Goal: Information Seeking & Learning: Learn about a topic

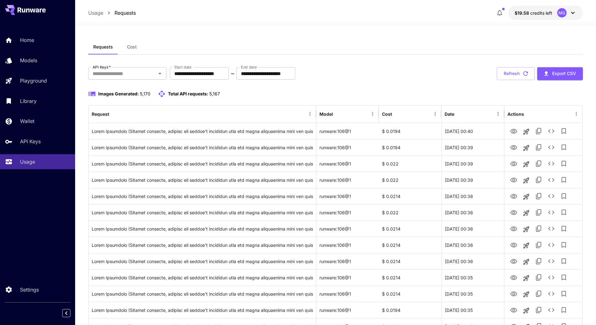
click at [524, 73] on icon "button" at bounding box center [526, 73] width 5 height 5
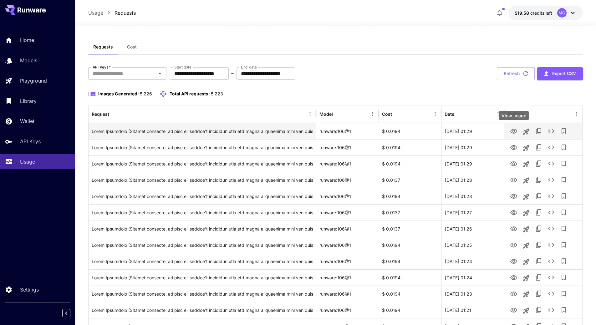
click at [516, 131] on icon "View Image" at bounding box center [514, 132] width 8 height 8
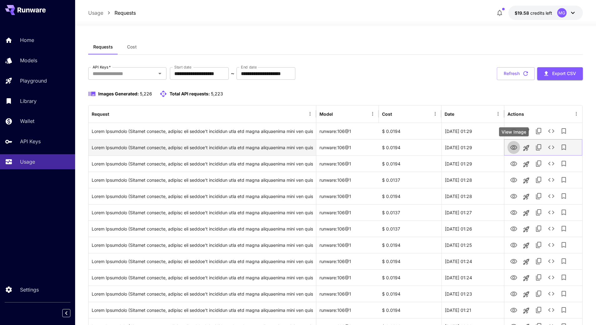
click at [513, 148] on icon "View Image" at bounding box center [514, 147] width 7 height 5
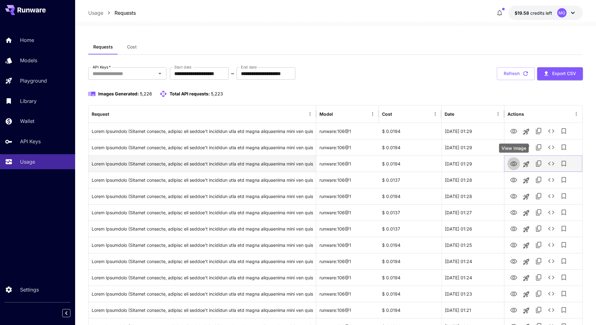
click at [513, 163] on icon "View Image" at bounding box center [514, 164] width 7 height 5
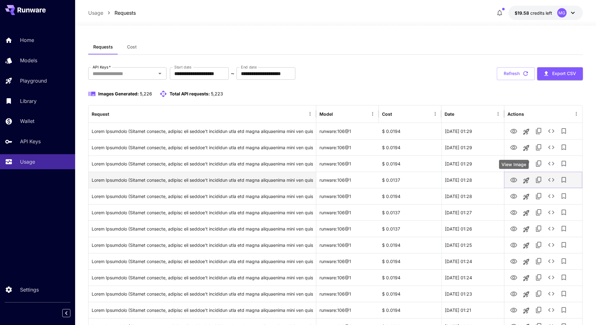
click at [515, 179] on icon "View Image" at bounding box center [514, 181] width 8 height 8
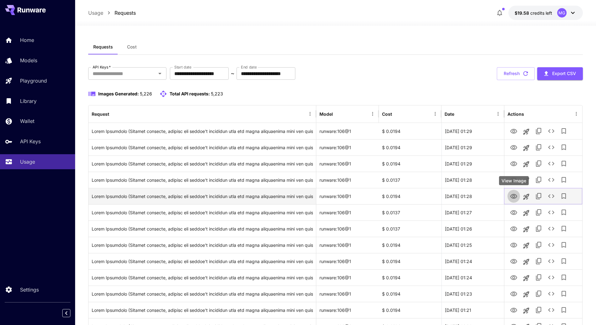
click at [513, 197] on icon "View Image" at bounding box center [514, 196] width 7 height 5
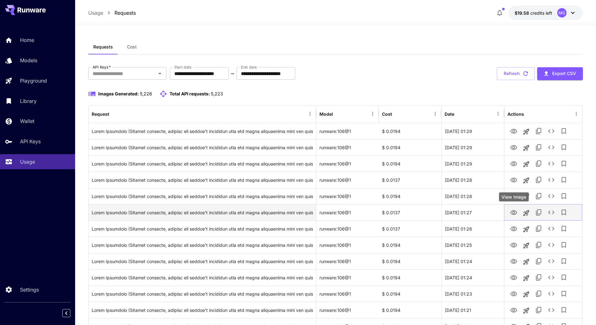
click at [513, 214] on icon "View Image" at bounding box center [514, 212] width 7 height 5
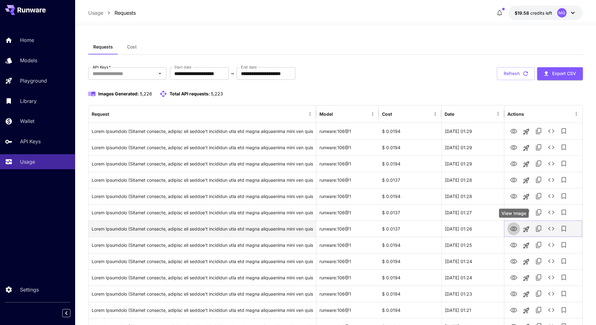
click at [512, 230] on icon "View Image" at bounding box center [514, 229] width 8 height 8
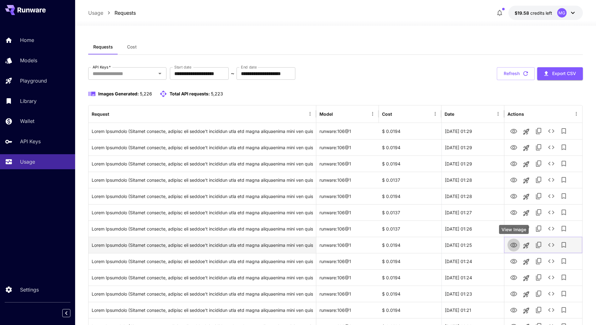
click at [514, 246] on icon "View Image" at bounding box center [514, 246] width 8 height 8
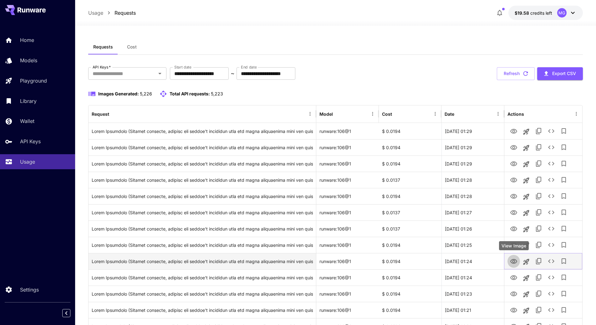
click at [513, 264] on icon "View Image" at bounding box center [514, 262] width 8 height 8
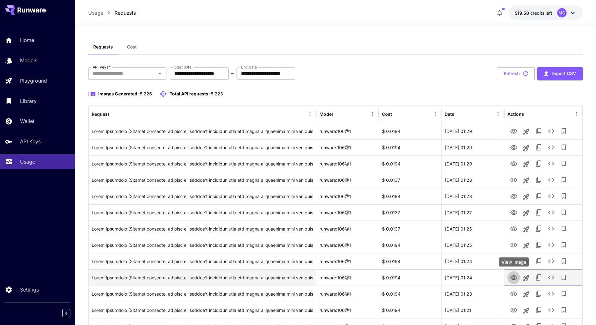
click at [513, 276] on icon "View Image" at bounding box center [514, 278] width 7 height 5
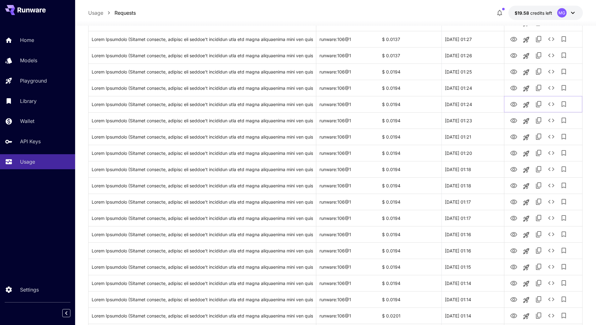
scroll to position [176, 0]
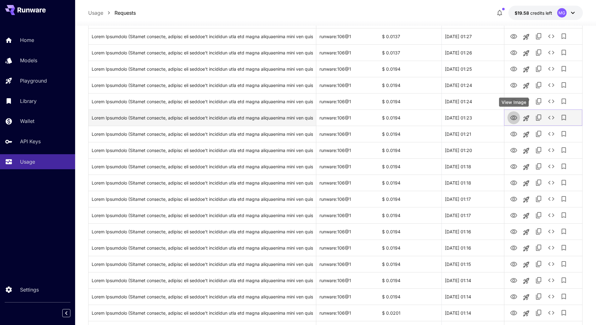
click at [514, 118] on icon "View Image" at bounding box center [514, 118] width 8 height 8
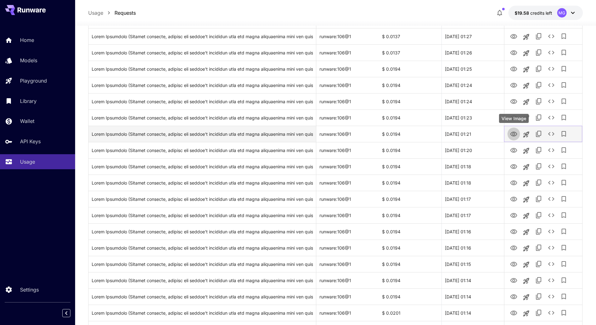
click at [512, 134] on icon "View Image" at bounding box center [514, 135] width 8 height 8
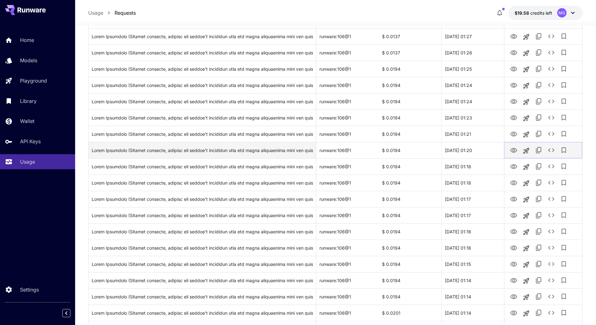
click at [513, 150] on icon "View Image" at bounding box center [514, 150] width 7 height 5
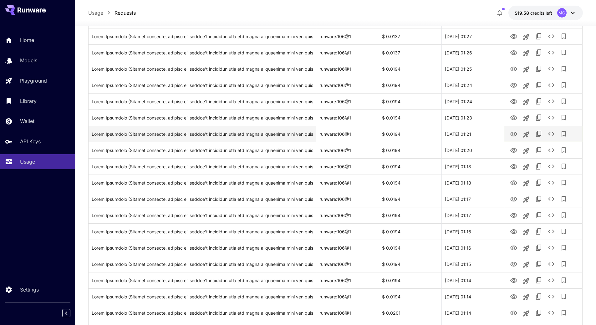
click at [513, 132] on icon "View Image" at bounding box center [514, 134] width 7 height 5
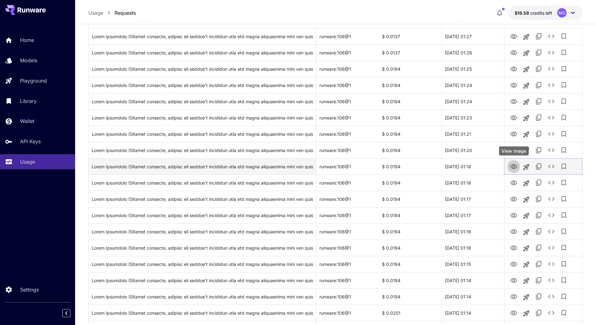
click at [511, 165] on icon "View Image" at bounding box center [514, 167] width 8 height 8
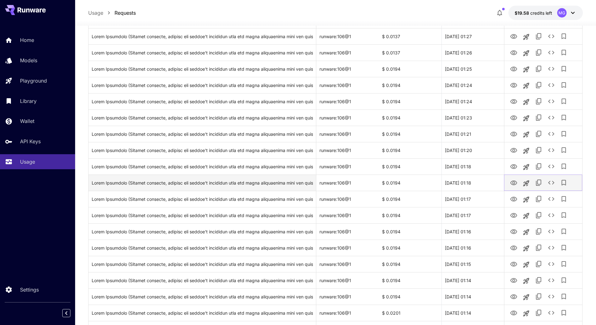
click at [515, 182] on icon "View Image" at bounding box center [514, 183] width 7 height 5
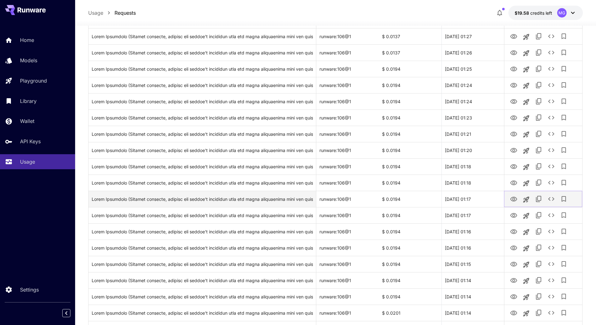
click at [515, 199] on icon "View Image" at bounding box center [514, 199] width 7 height 5
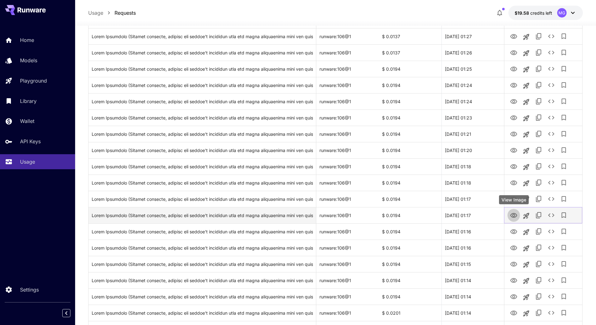
click at [513, 217] on icon "View Image" at bounding box center [514, 215] width 7 height 5
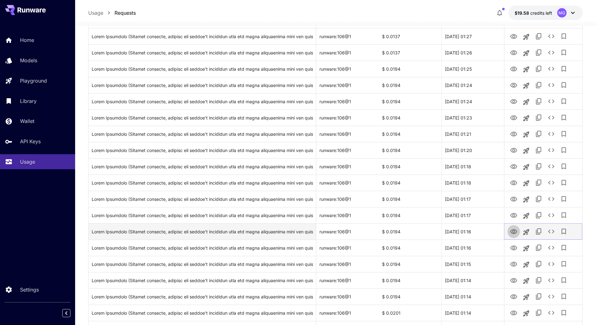
click at [514, 230] on icon "View Image" at bounding box center [514, 232] width 7 height 5
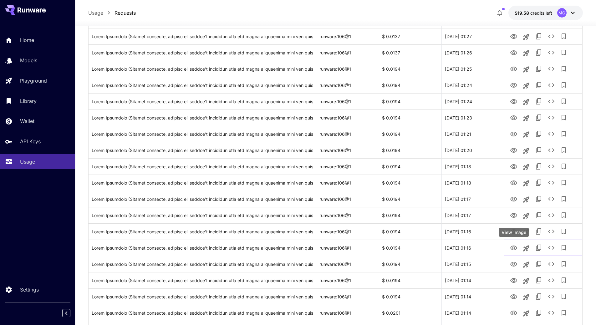
drag, startPoint x: 516, startPoint y: 247, endPoint x: 518, endPoint y: 228, distance: 19.2
click at [516, 247] on icon "View Image" at bounding box center [514, 249] width 8 height 8
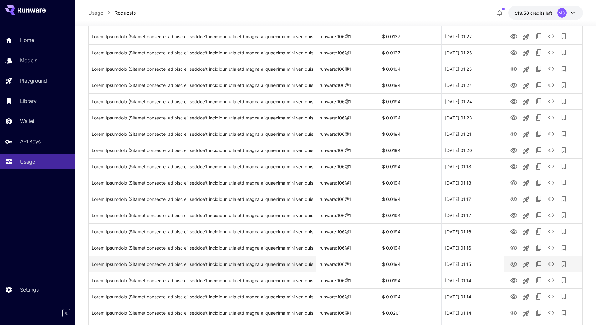
click at [514, 262] on icon "View Image" at bounding box center [514, 265] width 8 height 8
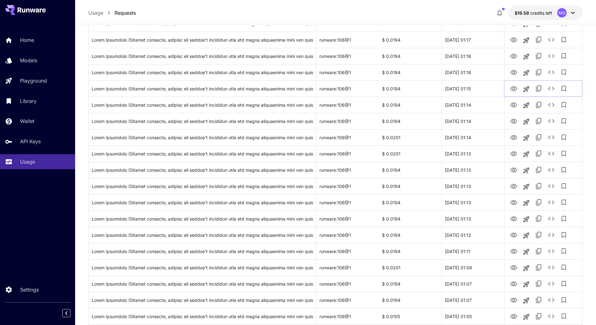
scroll to position [355, 0]
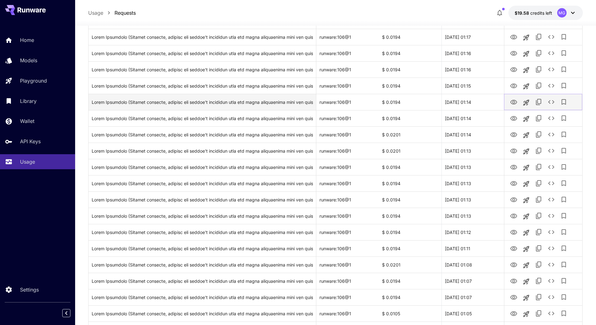
click at [513, 101] on icon "View Image" at bounding box center [514, 102] width 7 height 5
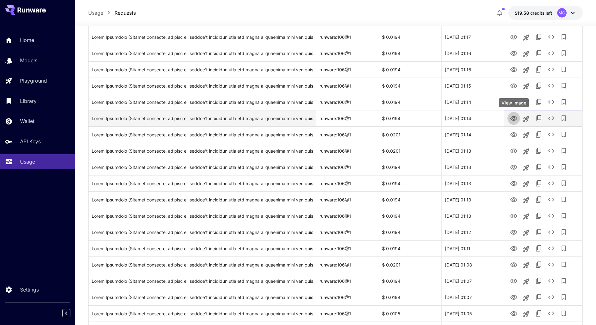
click at [513, 119] on icon "View Image" at bounding box center [514, 119] width 8 height 8
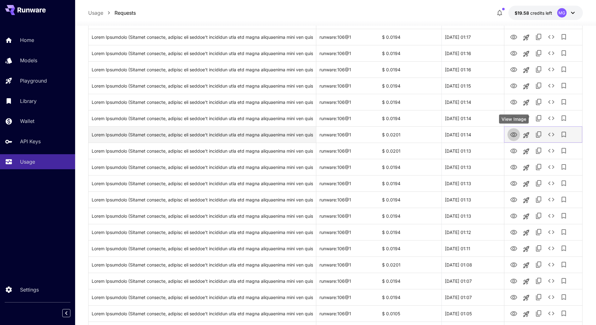
click at [513, 134] on icon "View Image" at bounding box center [514, 134] width 7 height 5
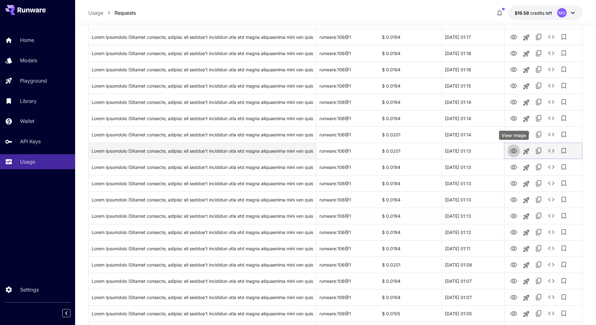
click at [512, 152] on icon "View Image" at bounding box center [514, 151] width 7 height 5
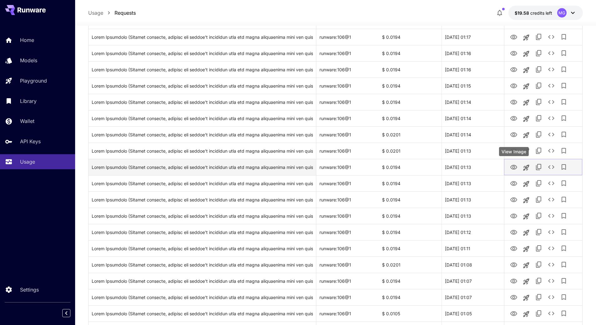
click at [513, 164] on icon "View Image" at bounding box center [514, 168] width 8 height 8
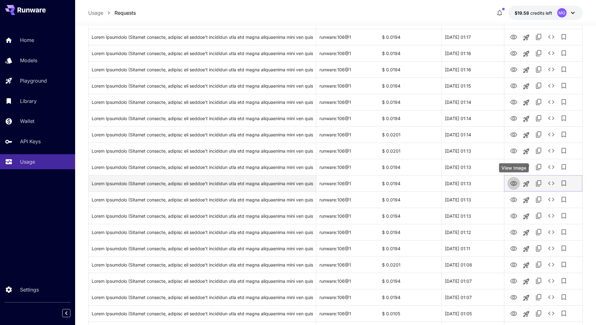
click at [516, 182] on icon "View Image" at bounding box center [514, 183] width 7 height 5
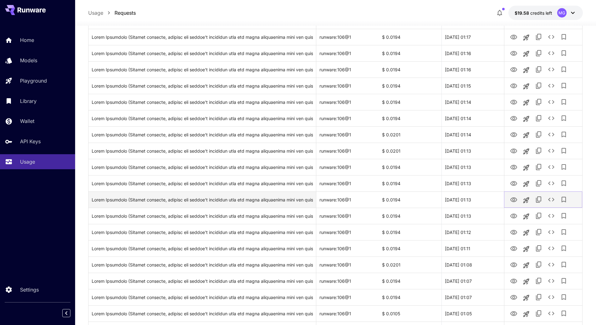
click at [515, 200] on icon "View Image" at bounding box center [514, 200] width 8 height 8
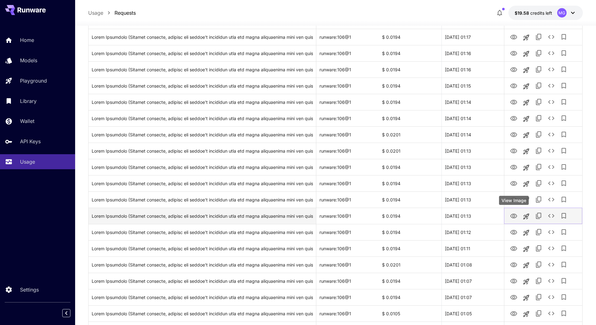
click at [511, 214] on icon "View Image" at bounding box center [514, 217] width 8 height 8
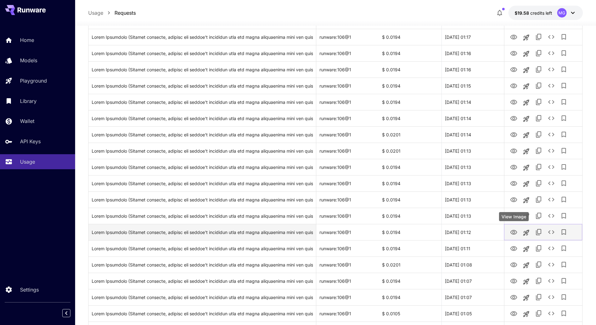
click at [515, 231] on icon "View Image" at bounding box center [514, 233] width 8 height 8
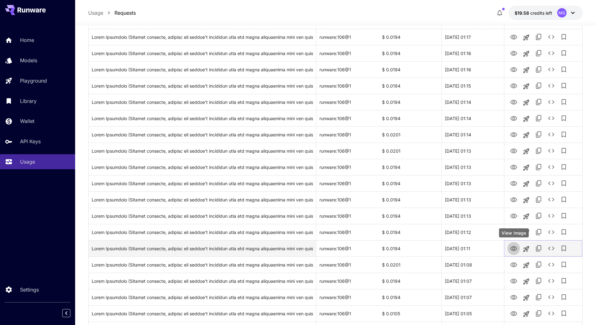
click at [514, 250] on icon "View Image" at bounding box center [514, 248] width 7 height 5
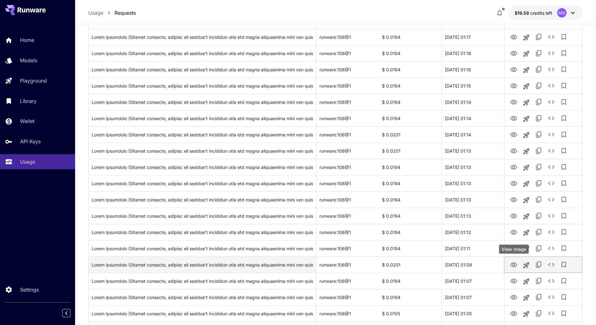
click at [514, 264] on icon "View Image" at bounding box center [514, 265] width 7 height 5
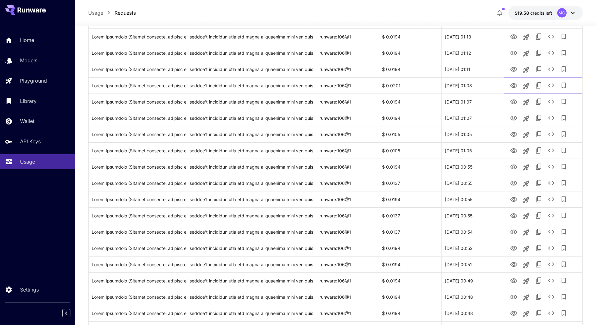
scroll to position [536, 0]
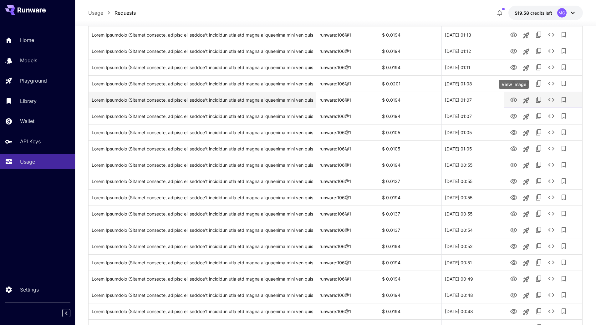
click at [515, 101] on icon "View Image" at bounding box center [514, 100] width 8 height 8
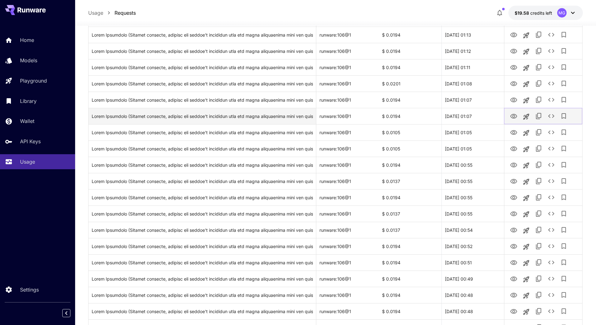
click at [513, 117] on icon "View Image" at bounding box center [514, 116] width 7 height 5
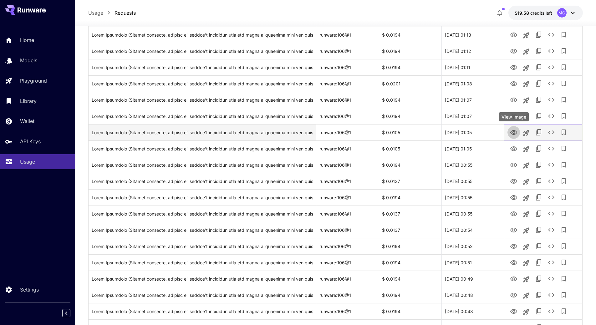
click at [514, 133] on icon "View Image" at bounding box center [514, 133] width 8 height 8
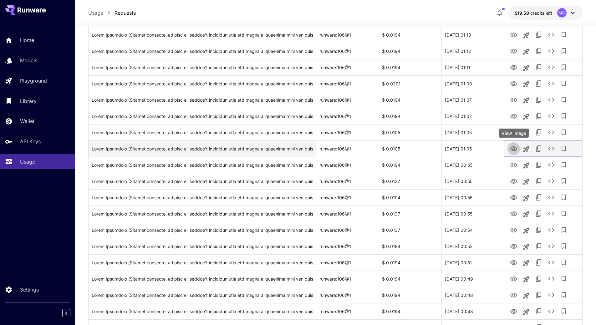
click at [514, 148] on icon "View Image" at bounding box center [514, 149] width 7 height 5
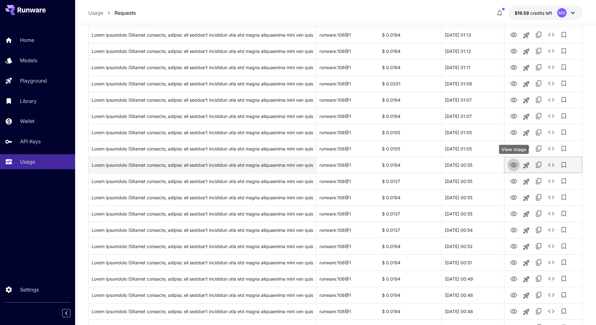
click at [514, 167] on icon "View Image" at bounding box center [514, 165] width 7 height 5
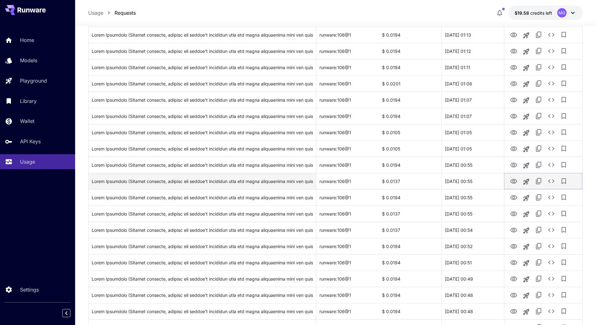
click at [516, 182] on icon "View Image" at bounding box center [514, 182] width 8 height 8
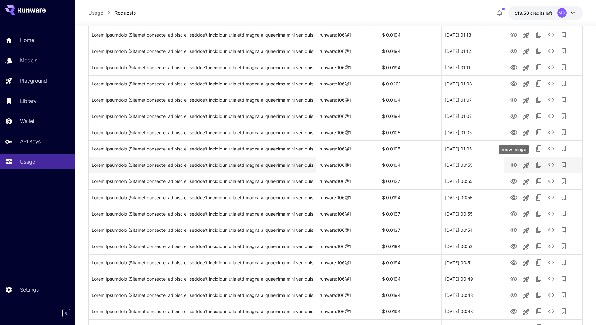
click at [514, 164] on icon "View Image" at bounding box center [514, 165] width 7 height 5
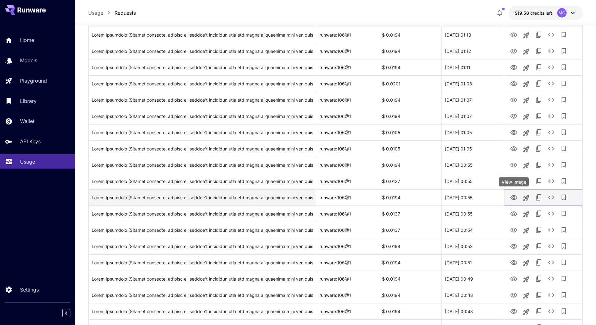
click at [514, 195] on icon "View Image" at bounding box center [514, 198] width 8 height 8
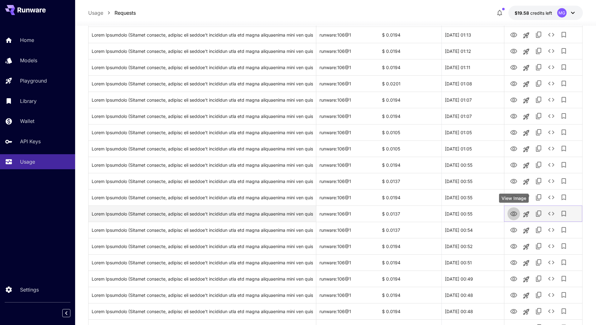
click at [517, 213] on icon "View Image" at bounding box center [514, 214] width 8 height 8
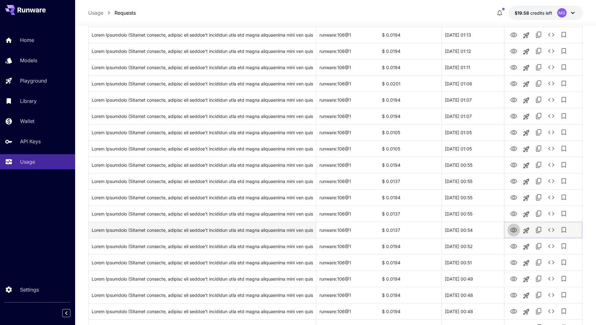
click at [514, 230] on icon "View Image" at bounding box center [514, 231] width 8 height 8
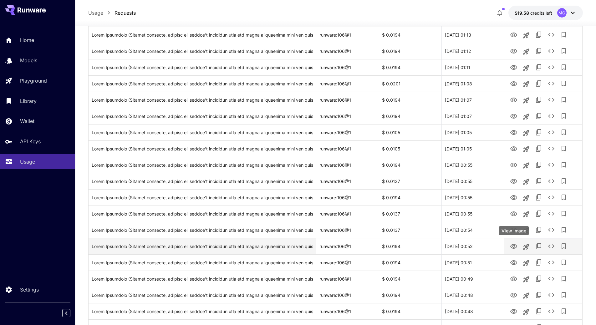
click at [515, 245] on icon "View Image" at bounding box center [514, 246] width 7 height 5
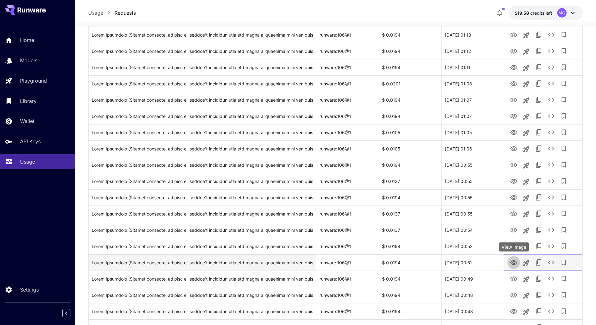
click at [513, 261] on icon "View Image" at bounding box center [514, 263] width 8 height 8
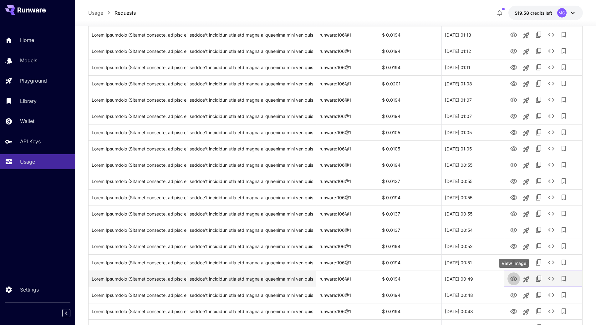
click at [511, 279] on icon "View Image" at bounding box center [514, 279] width 7 height 5
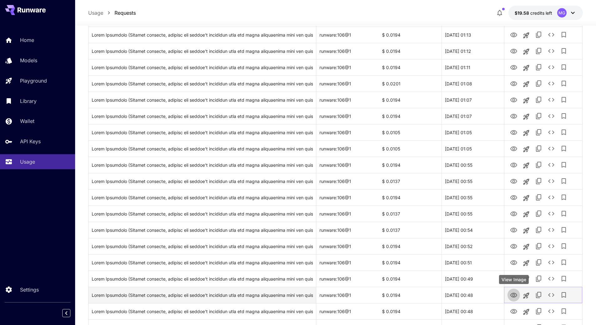
click at [514, 295] on icon "View Image" at bounding box center [514, 296] width 8 height 8
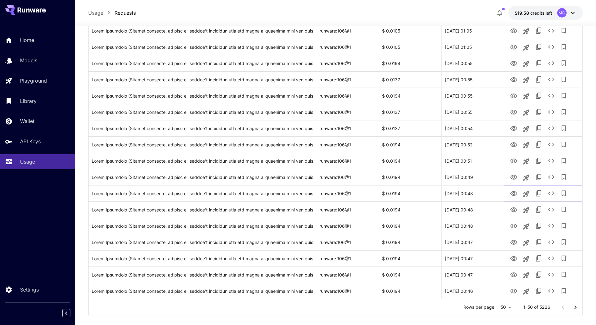
scroll to position [647, 0]
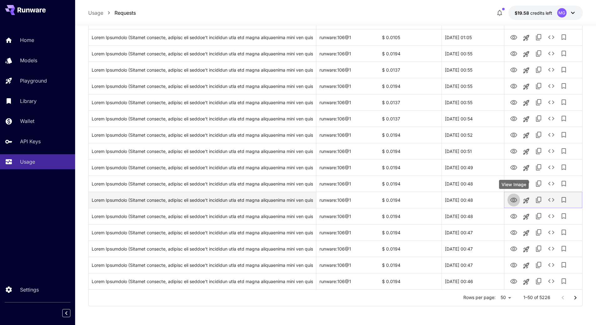
click at [516, 200] on icon "View Image" at bounding box center [514, 201] width 8 height 8
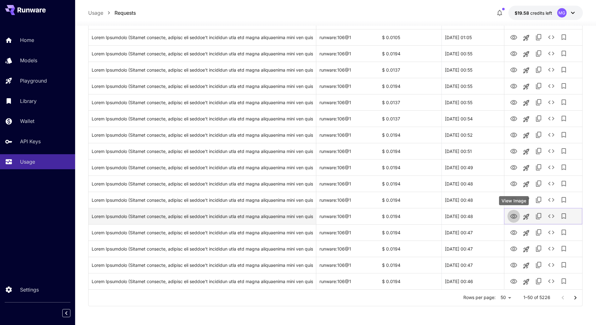
click at [513, 216] on icon "View Image" at bounding box center [514, 217] width 8 height 8
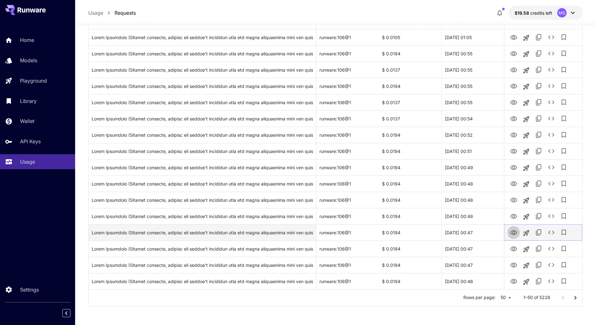
click at [515, 232] on icon "View Image" at bounding box center [514, 232] width 7 height 5
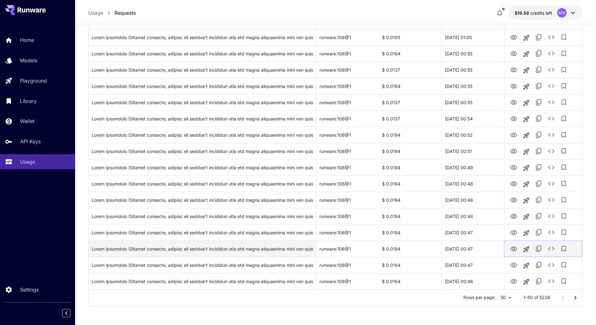
click at [515, 249] on icon "View Image" at bounding box center [514, 249] width 8 height 8
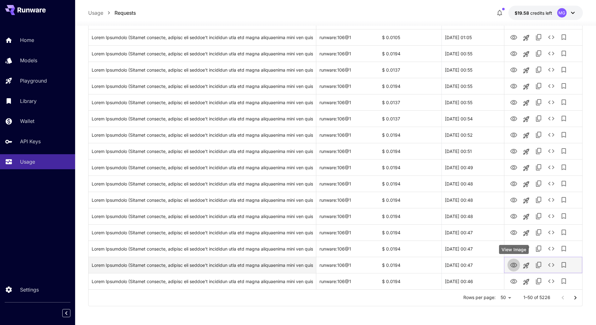
click at [514, 266] on icon "View Image" at bounding box center [514, 266] width 8 height 8
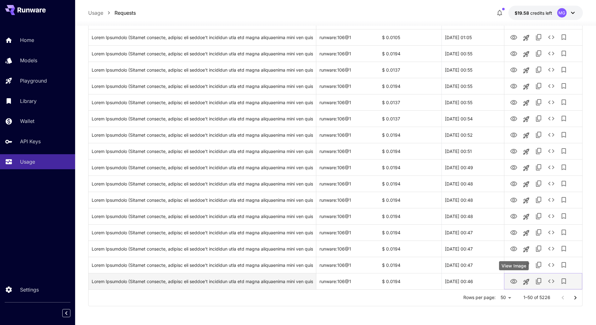
click at [514, 279] on icon "View Image" at bounding box center [514, 282] width 8 height 8
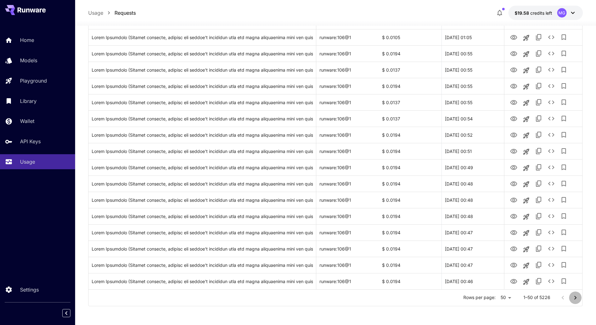
click at [577, 298] on icon "Go to next page" at bounding box center [576, 298] width 8 height 8
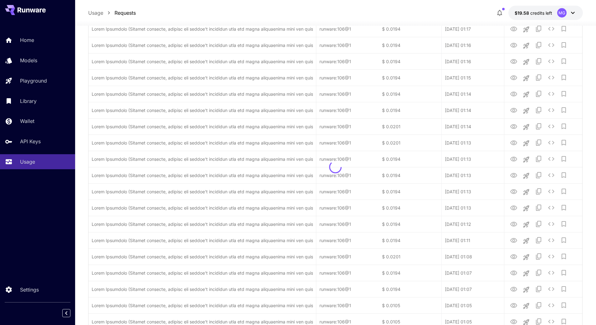
scroll to position [7, 0]
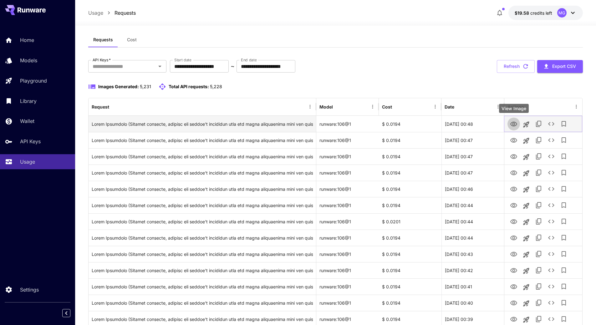
click at [513, 123] on icon "View Image" at bounding box center [514, 125] width 8 height 8
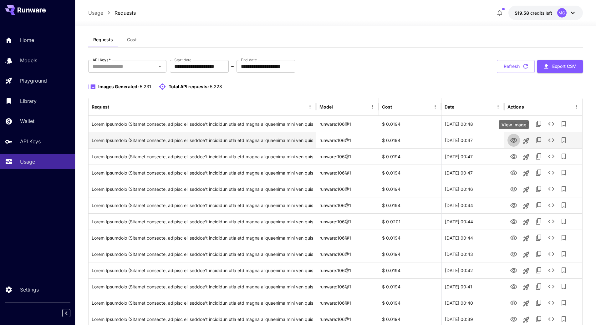
click at [514, 140] on icon "View Image" at bounding box center [514, 140] width 7 height 5
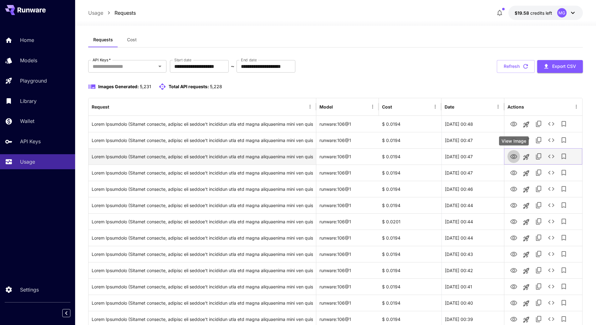
click at [514, 154] on icon "View Image" at bounding box center [514, 156] width 7 height 5
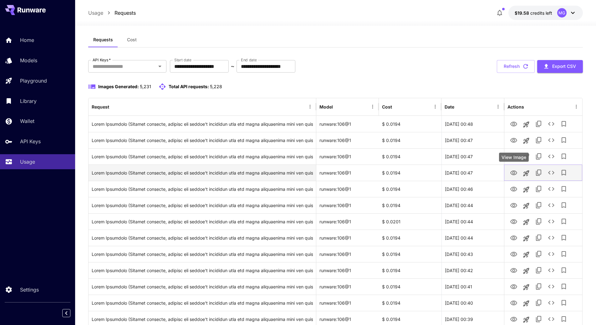
click at [513, 172] on icon "View Image" at bounding box center [514, 173] width 8 height 8
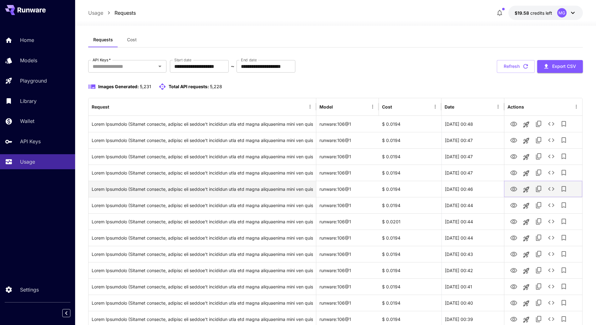
drag, startPoint x: 515, startPoint y: 190, endPoint x: 515, endPoint y: 185, distance: 4.7
click at [515, 190] on icon "View Image" at bounding box center [514, 189] width 7 height 5
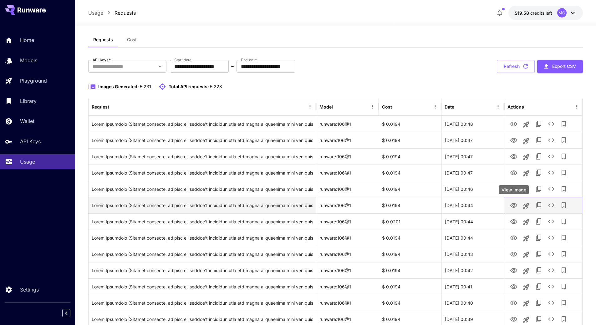
click at [514, 204] on icon "View Image" at bounding box center [514, 206] width 8 height 8
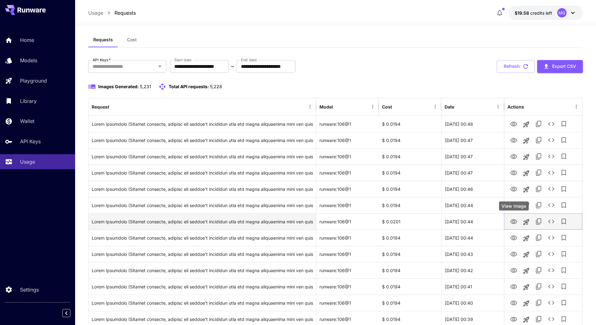
click at [516, 222] on icon "View Image" at bounding box center [514, 222] width 8 height 8
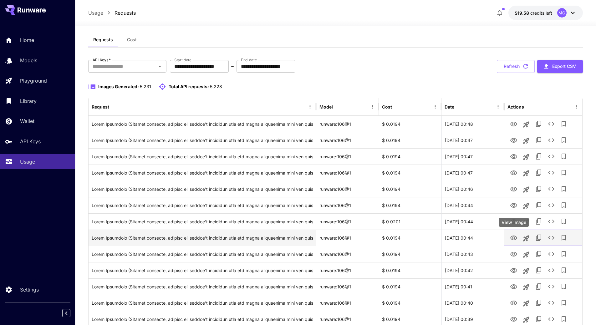
click at [515, 238] on icon "View Image" at bounding box center [514, 238] width 7 height 5
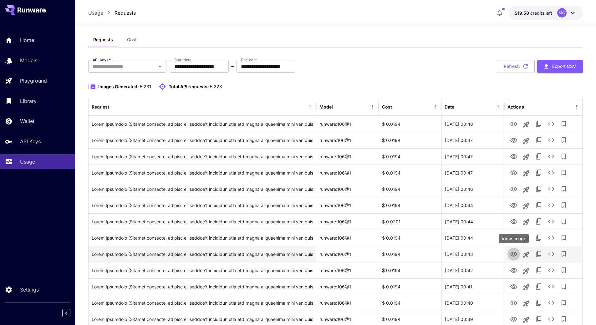
click at [515, 256] on icon "View Image" at bounding box center [514, 255] width 8 height 8
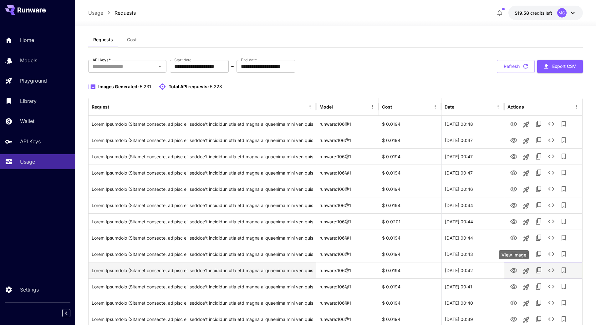
click at [515, 269] on icon "View Image" at bounding box center [514, 270] width 7 height 5
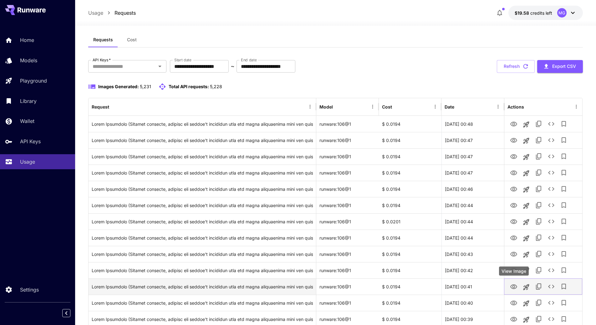
click at [517, 287] on icon "View Image" at bounding box center [514, 287] width 8 height 8
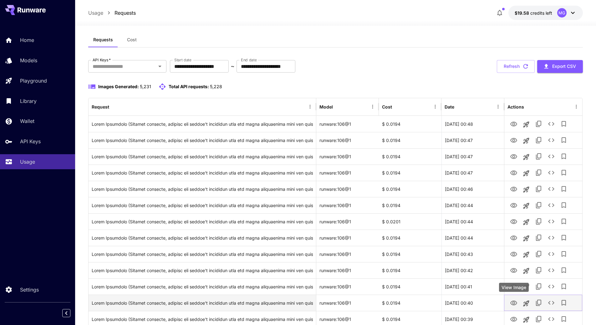
click at [513, 304] on icon "View Image" at bounding box center [514, 304] width 8 height 8
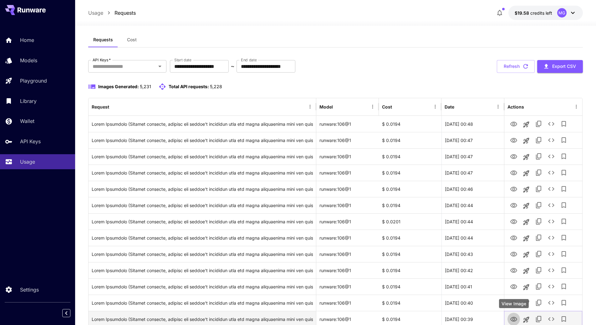
click at [516, 319] on icon "View Image" at bounding box center [514, 320] width 8 height 8
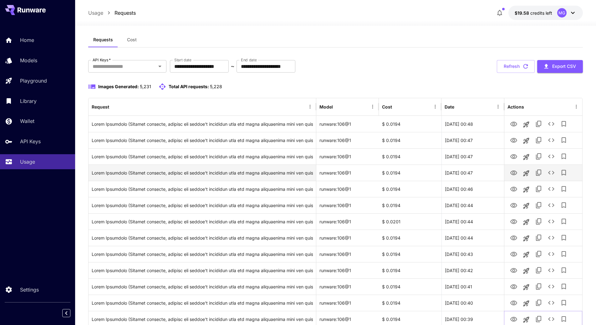
scroll to position [39, 0]
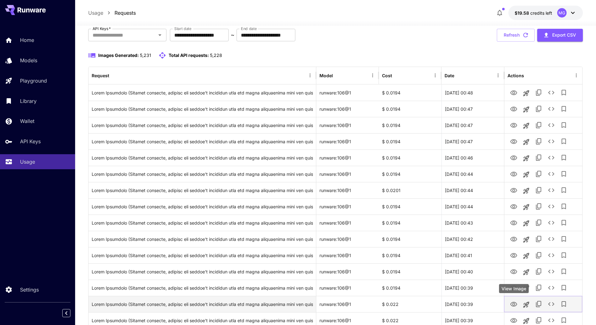
drag, startPoint x: 515, startPoint y: 306, endPoint x: 519, endPoint y: 303, distance: 4.7
click at [516, 306] on icon "View Image" at bounding box center [514, 305] width 8 height 8
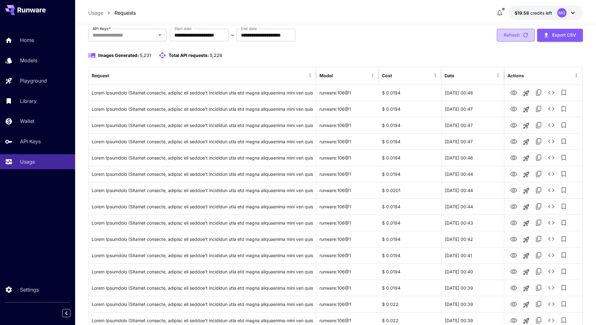
click at [525, 36] on icon "button" at bounding box center [526, 35] width 7 height 7
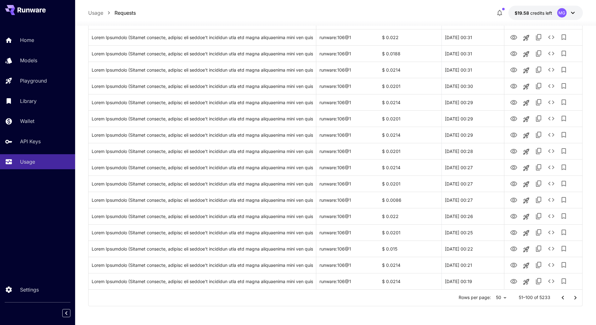
click at [562, 298] on icon "Go to previous page" at bounding box center [564, 298] width 8 height 8
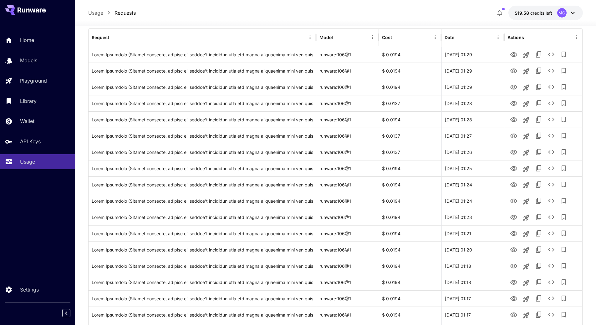
scroll to position [0, 0]
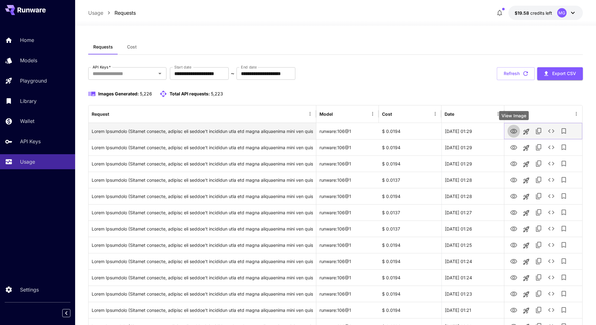
click at [514, 132] on icon "View Image" at bounding box center [514, 131] width 7 height 5
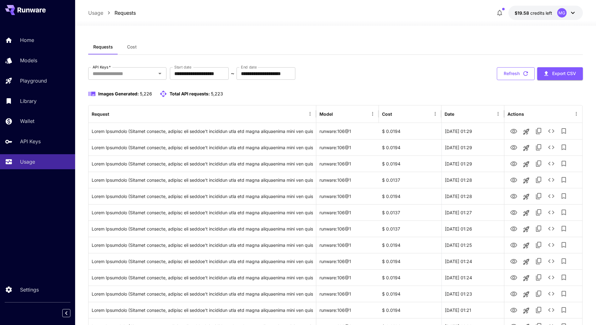
click at [527, 73] on icon "button" at bounding box center [526, 73] width 5 height 5
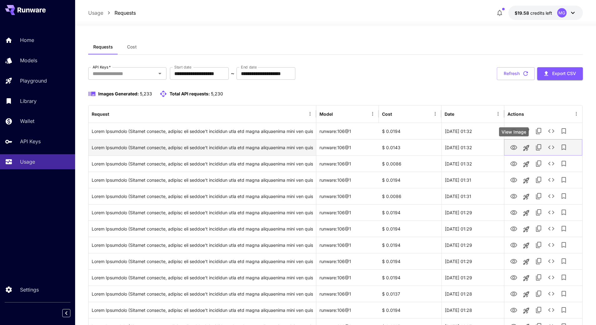
click at [513, 147] on icon "View Image" at bounding box center [514, 147] width 7 height 5
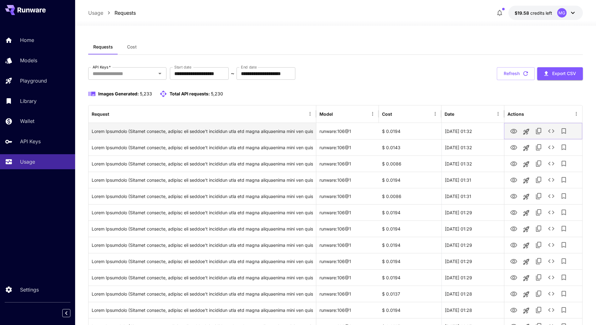
click at [513, 132] on icon "View Image" at bounding box center [514, 132] width 8 height 8
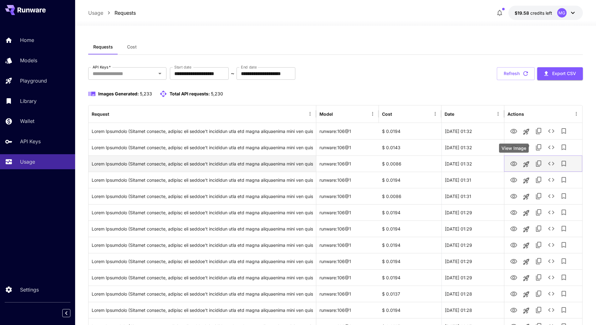
click at [515, 163] on icon "View Image" at bounding box center [514, 164] width 7 height 5
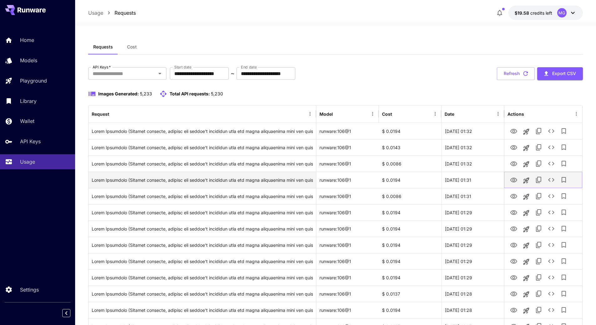
click at [516, 181] on icon "View Image" at bounding box center [514, 181] width 8 height 8
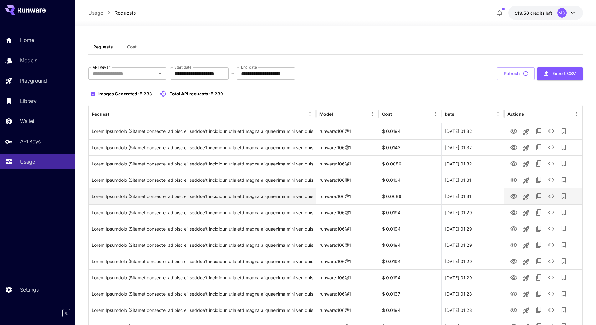
click at [513, 196] on icon "View Image" at bounding box center [514, 196] width 7 height 5
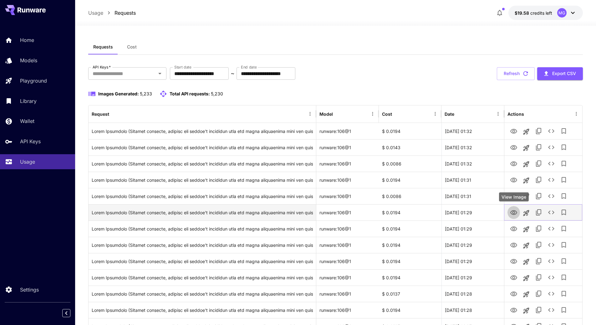
click at [513, 212] on icon "View Image" at bounding box center [514, 212] width 7 height 5
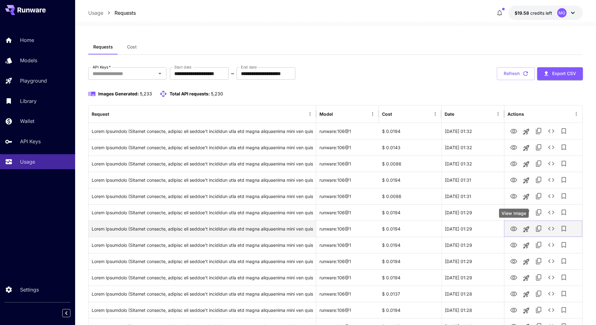
click at [515, 226] on icon "View Image" at bounding box center [514, 229] width 8 height 8
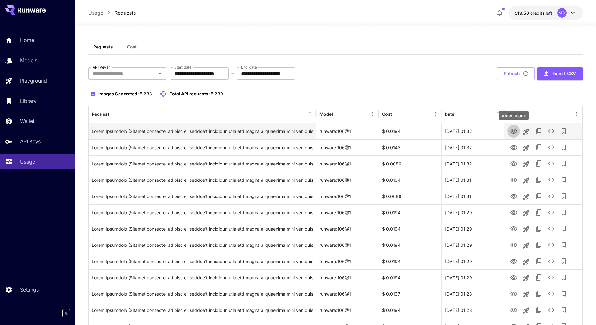
click at [513, 132] on icon "View Image" at bounding box center [514, 131] width 7 height 5
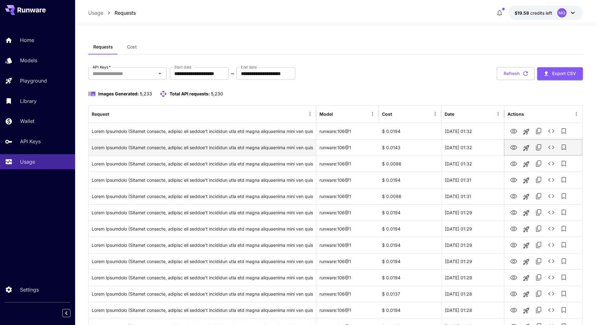
click at [514, 148] on icon "View Image" at bounding box center [514, 148] width 8 height 8
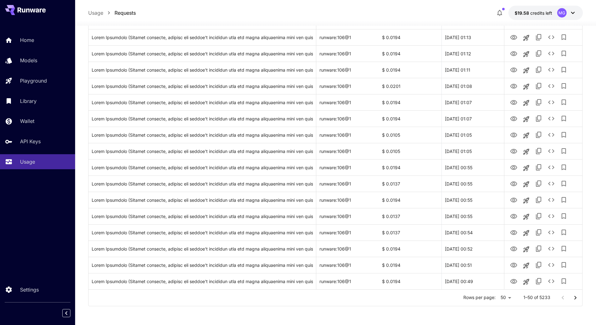
click at [577, 299] on icon "Go to next page" at bounding box center [576, 298] width 8 height 8
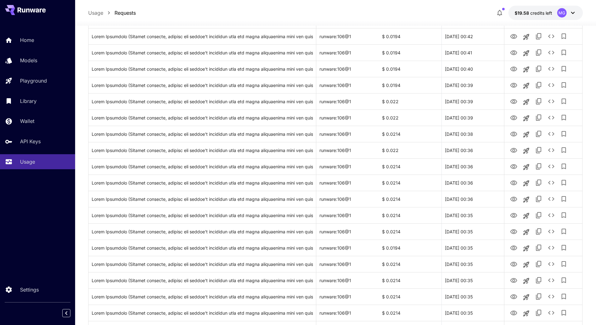
scroll to position [233, 0]
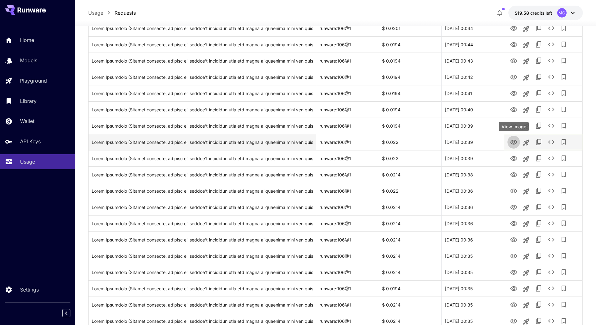
click at [515, 143] on icon "View Image" at bounding box center [514, 143] width 8 height 8
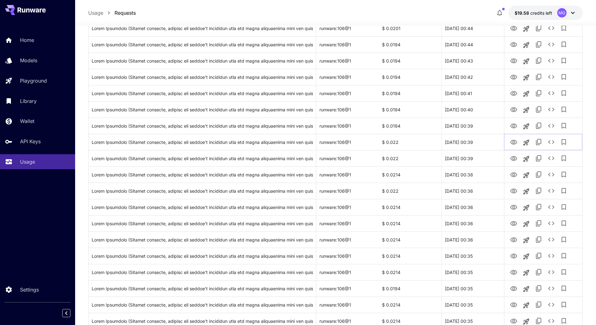
scroll to position [647, 0]
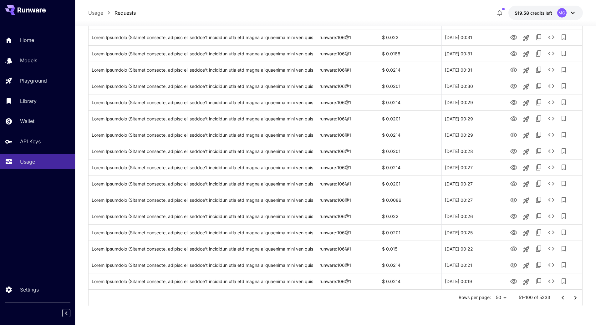
click at [560, 299] on icon "Go to previous page" at bounding box center [564, 298] width 8 height 8
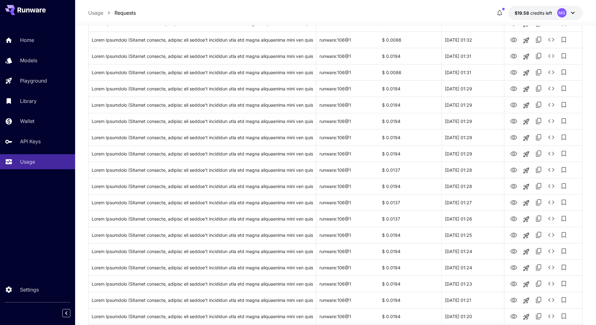
scroll to position [0, 0]
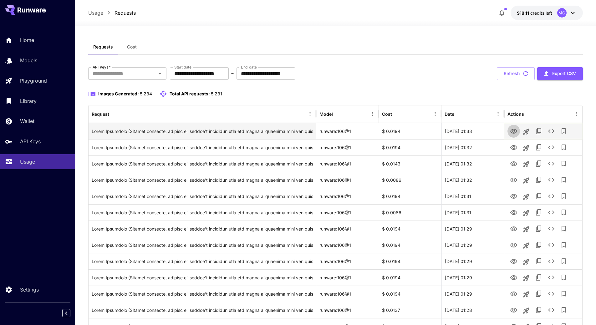
click at [513, 132] on icon "View Image" at bounding box center [514, 131] width 7 height 5
